Goal: Task Accomplishment & Management: Use online tool/utility

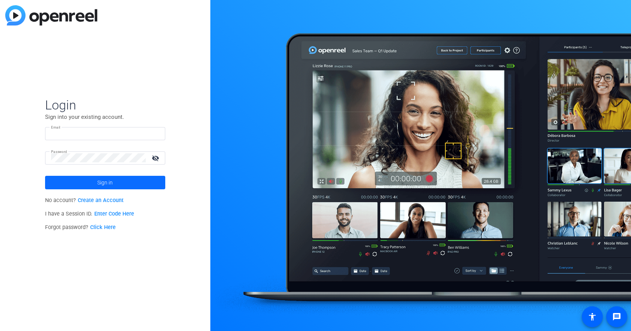
type input "[PERSON_NAME][EMAIL_ADDRESS][DOMAIN_NAME]"
click at [95, 180] on span at bounding box center [105, 183] width 120 height 18
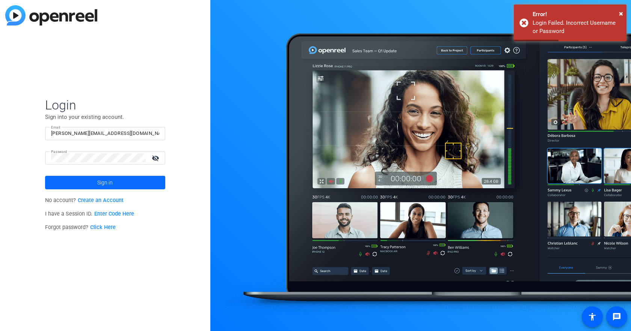
click at [125, 183] on span at bounding box center [105, 183] width 120 height 18
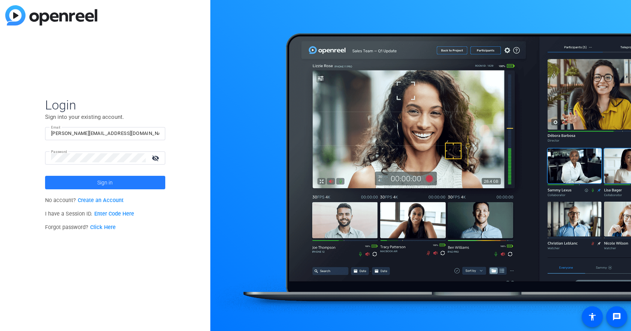
click at [113, 184] on span "Sign in" at bounding box center [104, 182] width 15 height 19
click at [45, 176] on button "Sign in" at bounding box center [105, 183] width 120 height 14
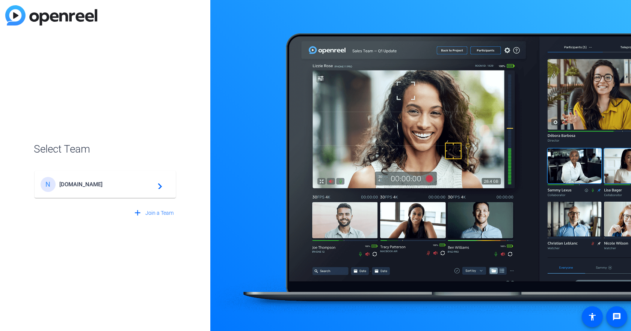
click at [91, 182] on span "[DOMAIN_NAME]" at bounding box center [106, 184] width 94 height 7
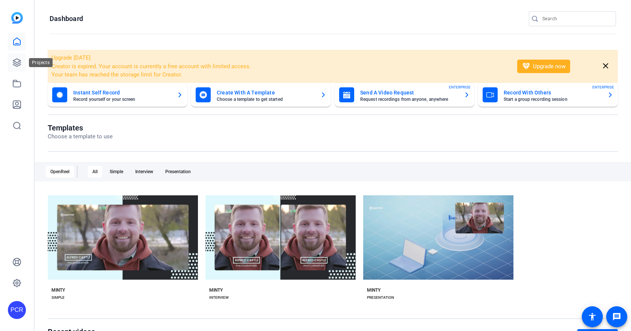
click at [14, 62] on icon at bounding box center [17, 63] width 8 height 8
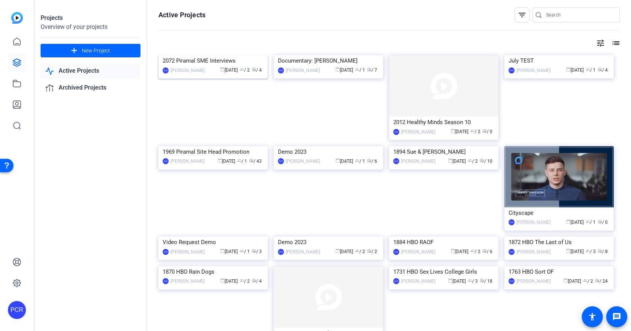
click at [224, 55] on img at bounding box center [212, 55] width 109 height 0
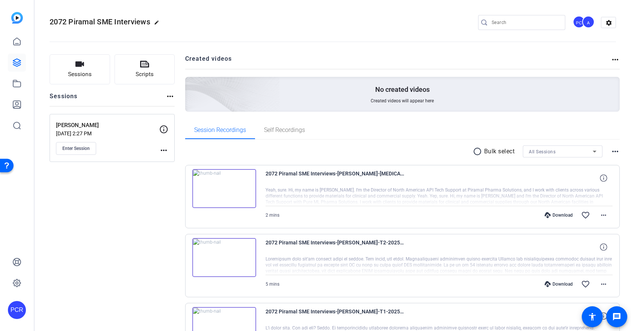
click at [101, 137] on div "[PERSON_NAME] [DATE] 2:27 PM Enter Session" at bounding box center [107, 138] width 103 height 34
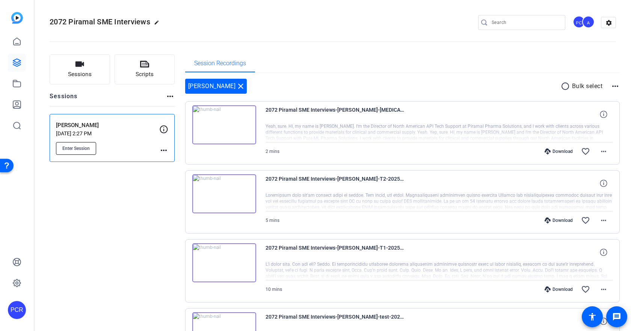
click at [83, 146] on span "Enter Session" at bounding box center [75, 149] width 27 height 6
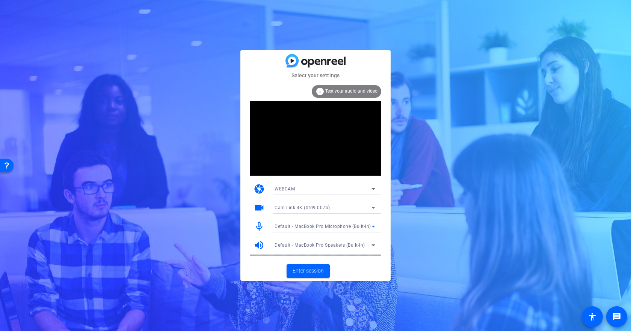
click at [322, 226] on span "Default - MacBook Pro Microphone (Built-in)" at bounding box center [322, 226] width 96 height 5
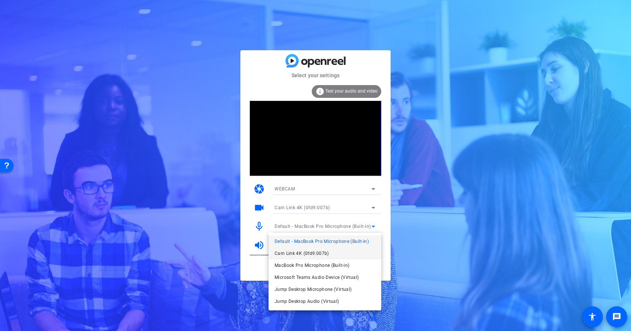
click at [313, 252] on span "Cam Link 4K (0fd9:007b)" at bounding box center [301, 253] width 54 height 9
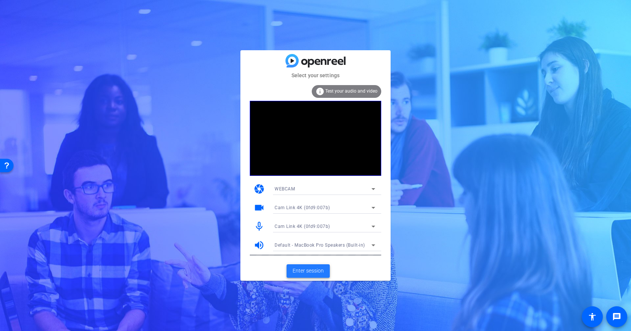
click at [307, 276] on span at bounding box center [307, 271] width 43 height 18
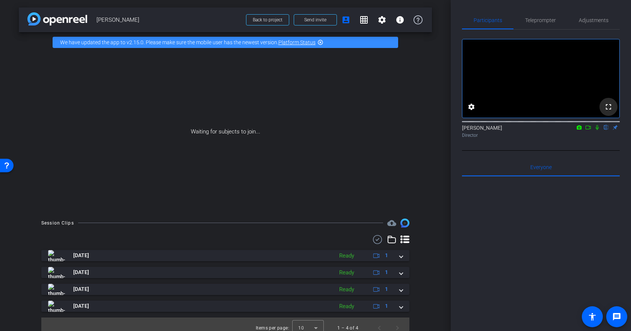
click at [608, 111] on mat-icon "fullscreen" at bounding box center [608, 106] width 9 height 9
